Goal: Task Accomplishment & Management: Use online tool/utility

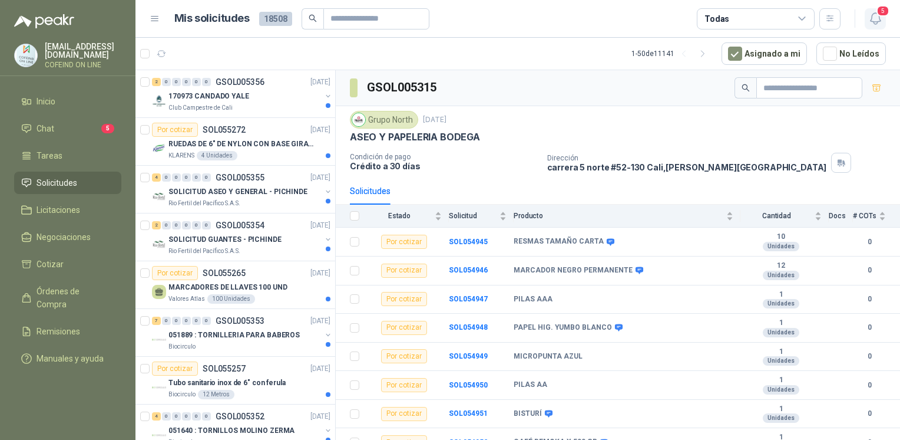
click at [870, 27] on button "5" at bounding box center [875, 18] width 21 height 21
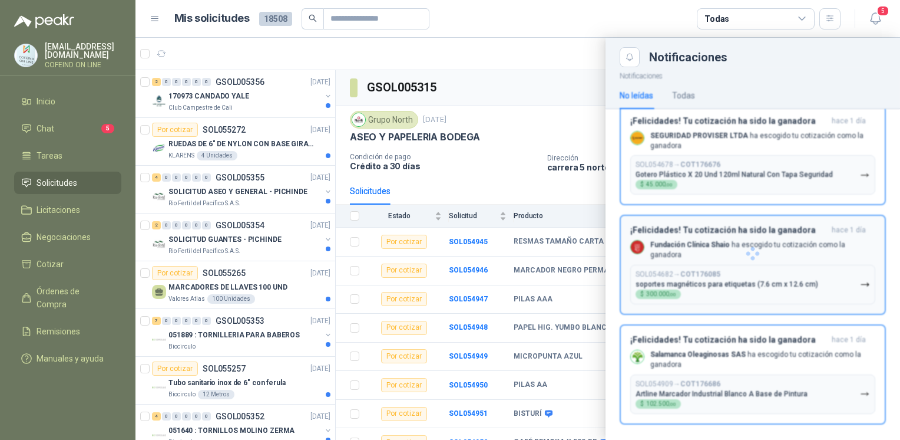
scroll to position [184, 0]
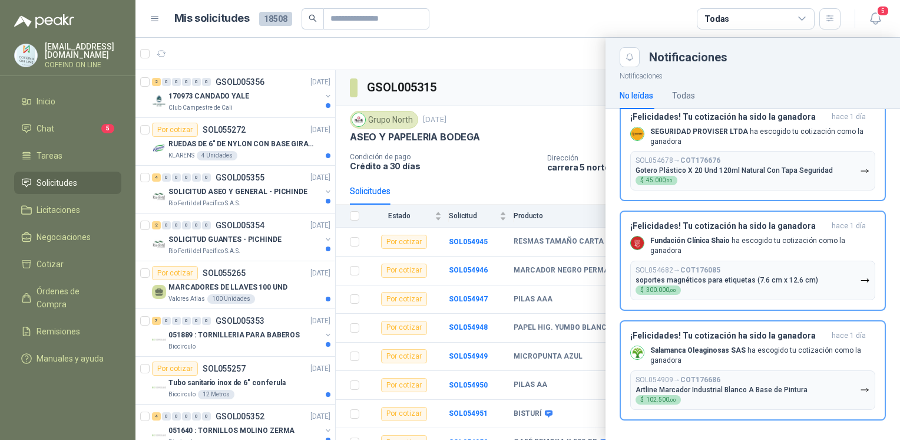
drag, startPoint x: 330, startPoint y: 110, endPoint x: 329, endPoint y: 124, distance: 14.2
click at [329, 124] on div at bounding box center [518, 239] width 765 height 402
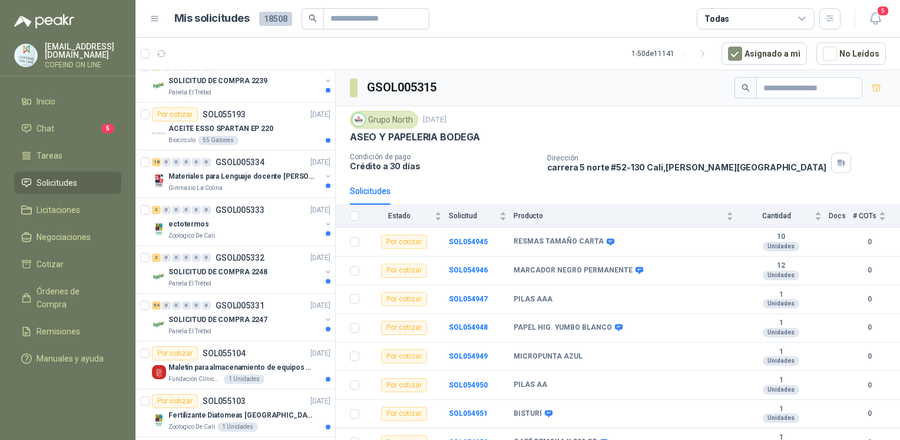
scroll to position [2032, 0]
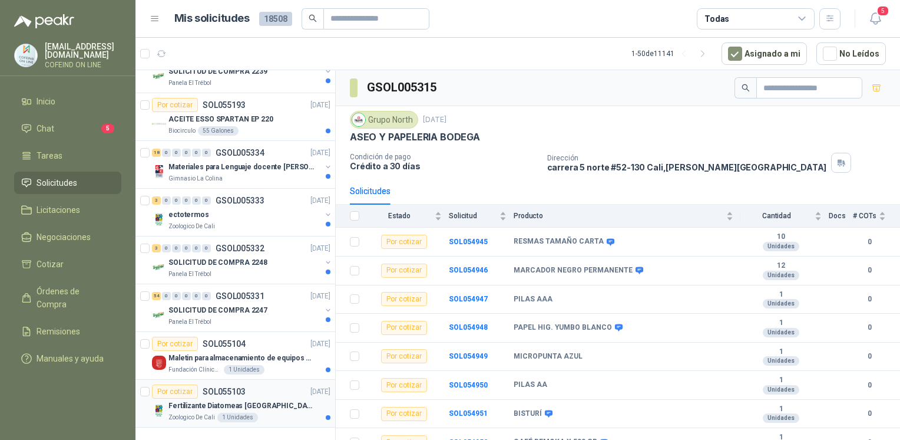
click at [286, 412] on div "Zoologico De Cali 1 Unidades" at bounding box center [250, 416] width 162 height 9
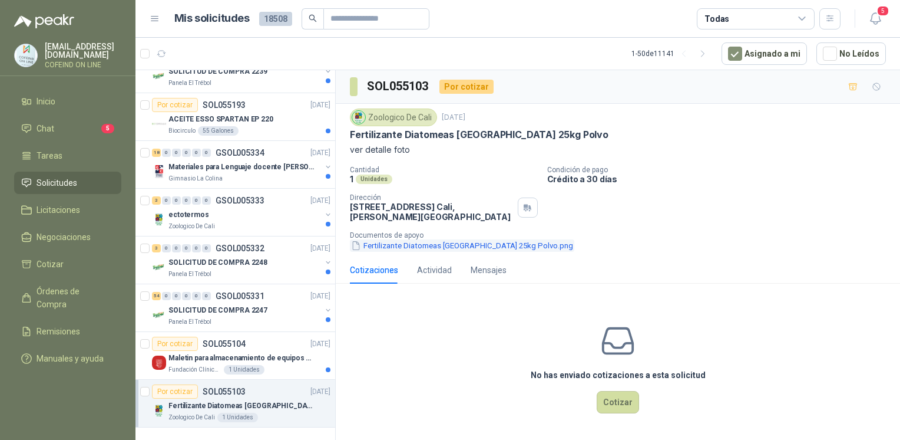
click at [408, 244] on button "Fertilizante Diatomeas [GEOGRAPHIC_DATA] 25kg Polvo.png" at bounding box center [462, 245] width 224 height 12
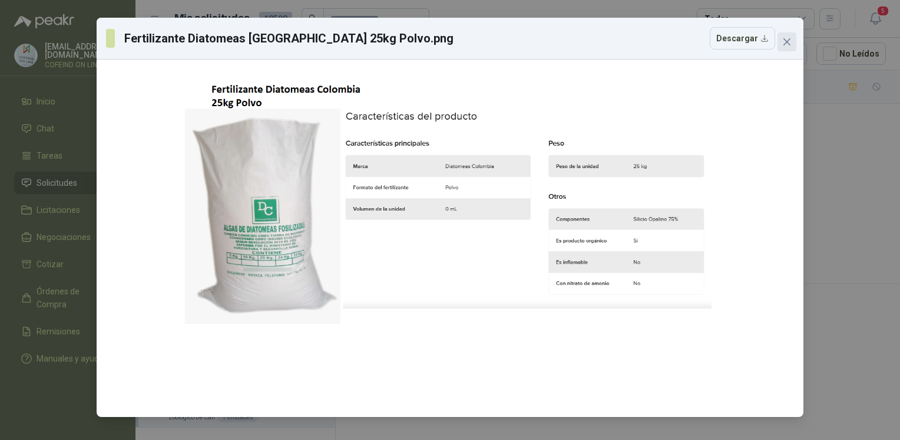
click at [787, 39] on icon "close" at bounding box center [786, 41] width 9 height 9
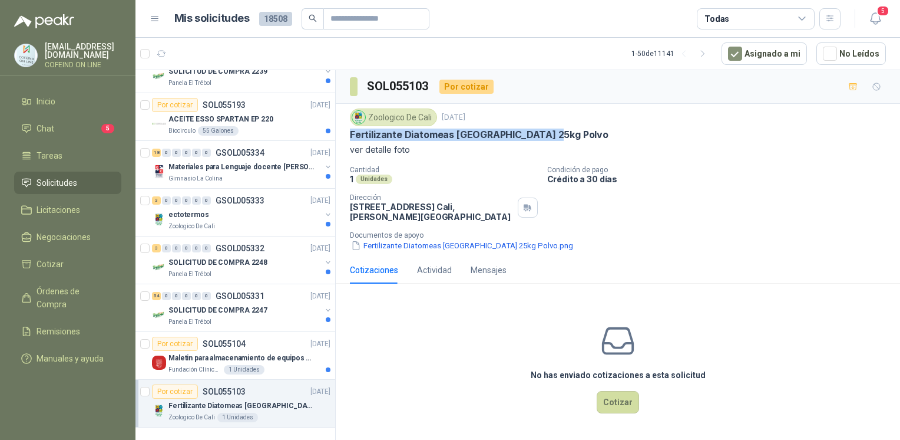
drag, startPoint x: 344, startPoint y: 131, endPoint x: 551, endPoint y: 138, distance: 207.5
click at [551, 138] on div "Zoologico De Cali [DATE] Fertilizante Diatomeas [GEOGRAPHIC_DATA] 25kg Polvo ve…" at bounding box center [618, 180] width 564 height 153
copy p "Fertilizante Diatomeas [GEOGRAPHIC_DATA] 25kg Polvo"
click at [444, 246] on button "Fertilizante Diatomeas [GEOGRAPHIC_DATA] 25kg Polvo.png" at bounding box center [462, 245] width 224 height 12
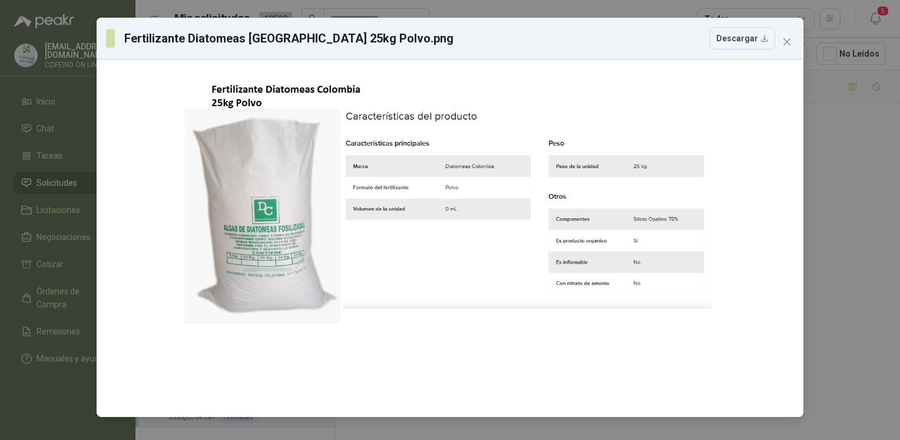
click at [728, 52] on div "Fertilizante Diatomeas [GEOGRAPHIC_DATA] 25kg Polvo.png Descargar" at bounding box center [450, 39] width 707 height 42
click at [746, 35] on button "Descargar" at bounding box center [742, 38] width 65 height 22
click at [850, 211] on div "Fertilizante Diatomeas [GEOGRAPHIC_DATA] 25kg Polvo.png Descargar" at bounding box center [450, 220] width 900 height 440
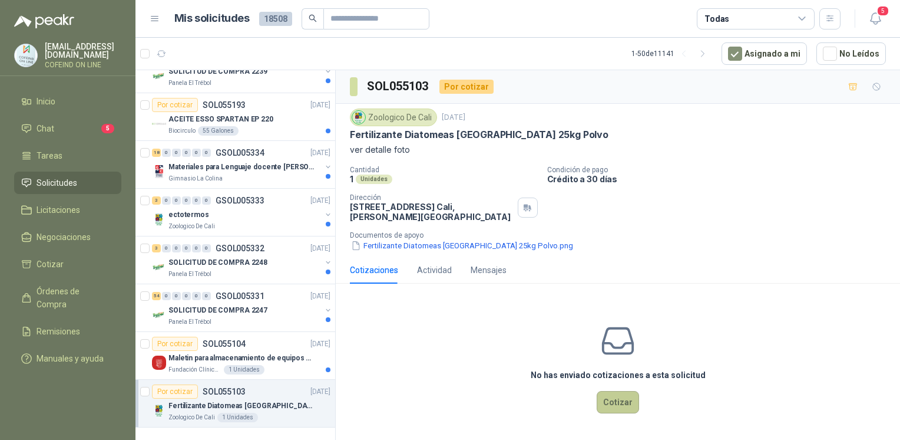
click at [619, 392] on button "Cotizar" at bounding box center [618, 402] width 42 height 22
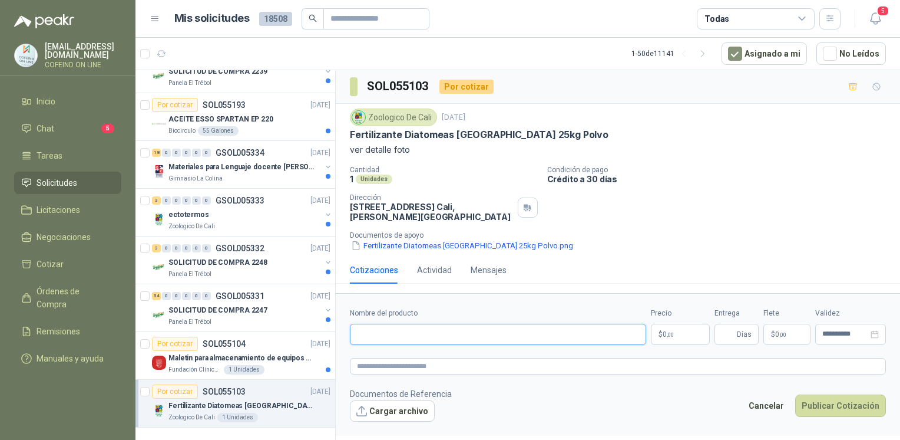
click at [517, 336] on input "Nombre del producto" at bounding box center [498, 333] width 296 height 21
paste input "**********"
type input "**********"
click at [412, 414] on button "Cargar archivo" at bounding box center [392, 410] width 85 height 21
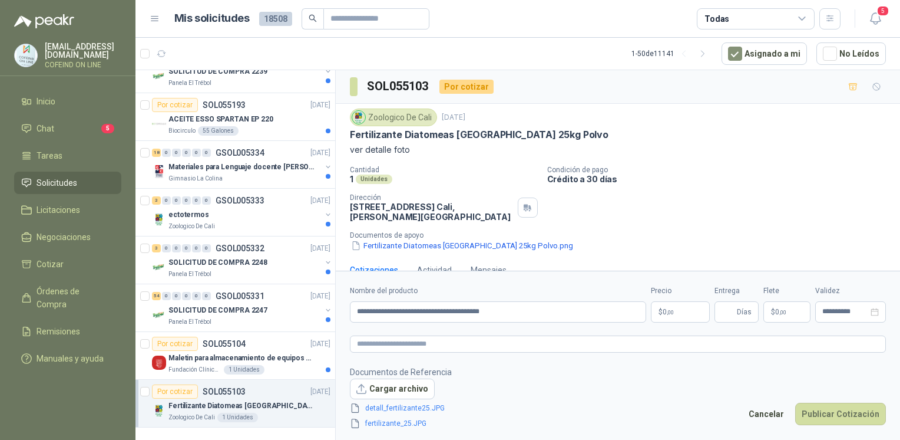
click at [670, 315] on body "[EMAIL_ADDRESS][DOMAIN_NAME] COFEIND ON LINE Inicio Chat 5 Tareas Solicitudes L…" at bounding box center [450, 220] width 900 height 440
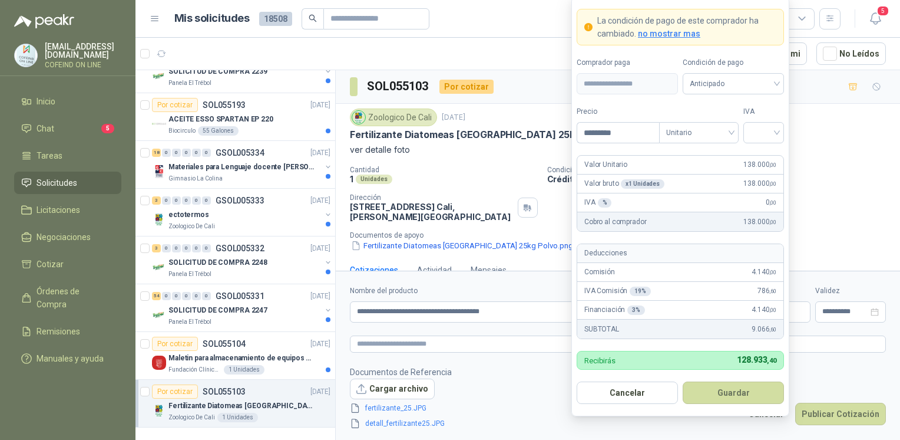
type input "*********"
click at [771, 145] on form "**********" at bounding box center [681, 205] width 218 height 419
click at [765, 133] on input "search" at bounding box center [764, 132] width 27 height 18
click at [767, 194] on div "0%" at bounding box center [764, 195] width 22 height 13
click at [723, 390] on button "Guardar" at bounding box center [733, 392] width 101 height 22
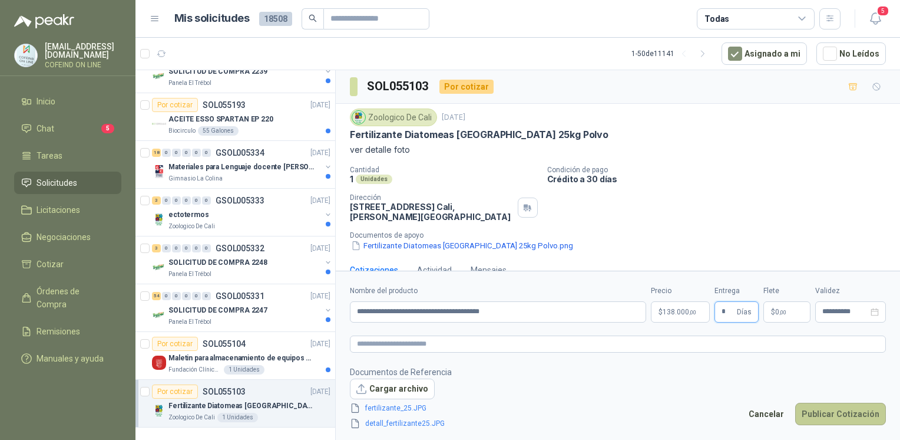
type input "*"
click at [832, 418] on button "Publicar Cotización" at bounding box center [840, 413] width 91 height 22
